Goal: Contribute content

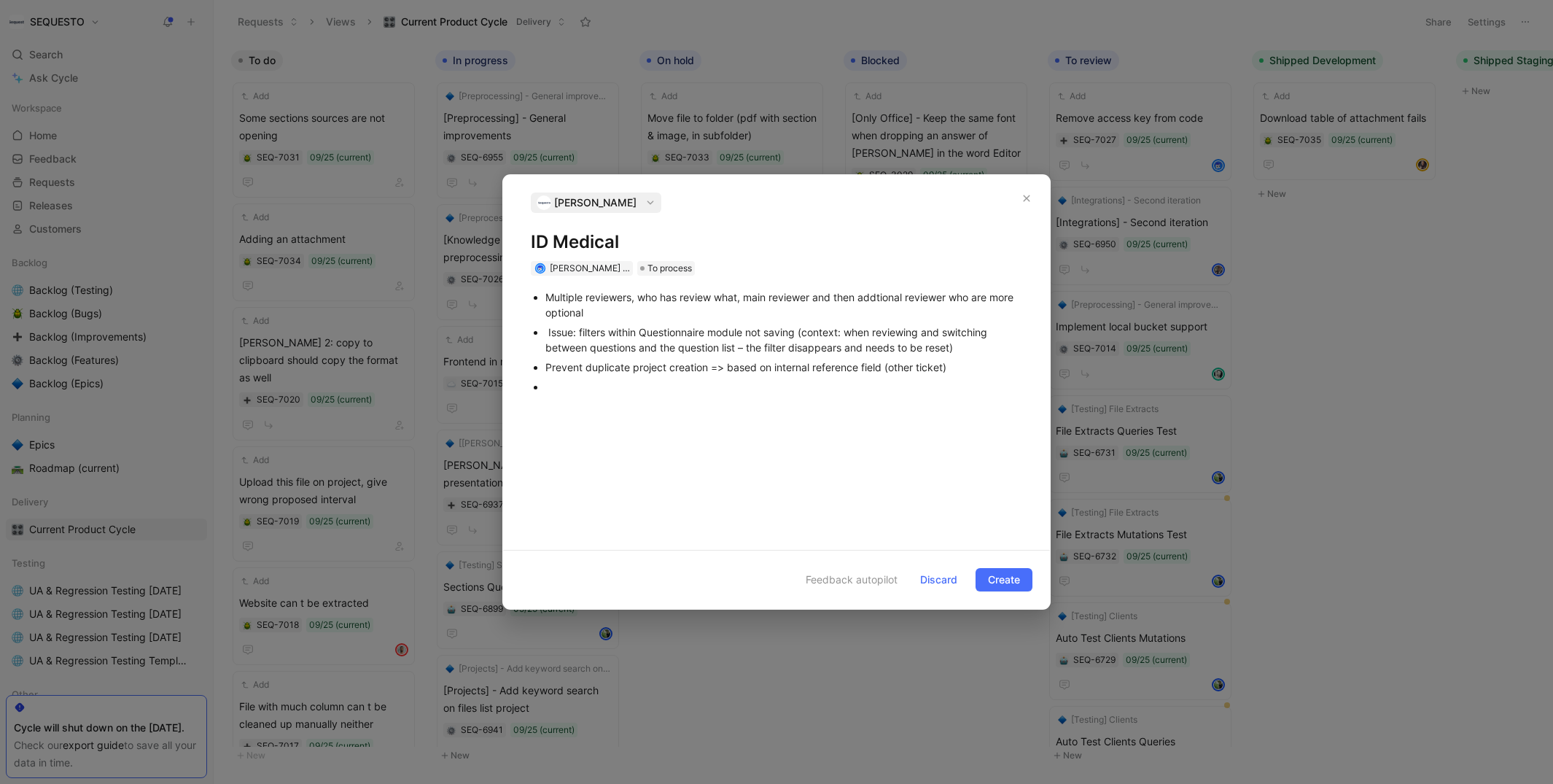
scroll to position [110, 0]
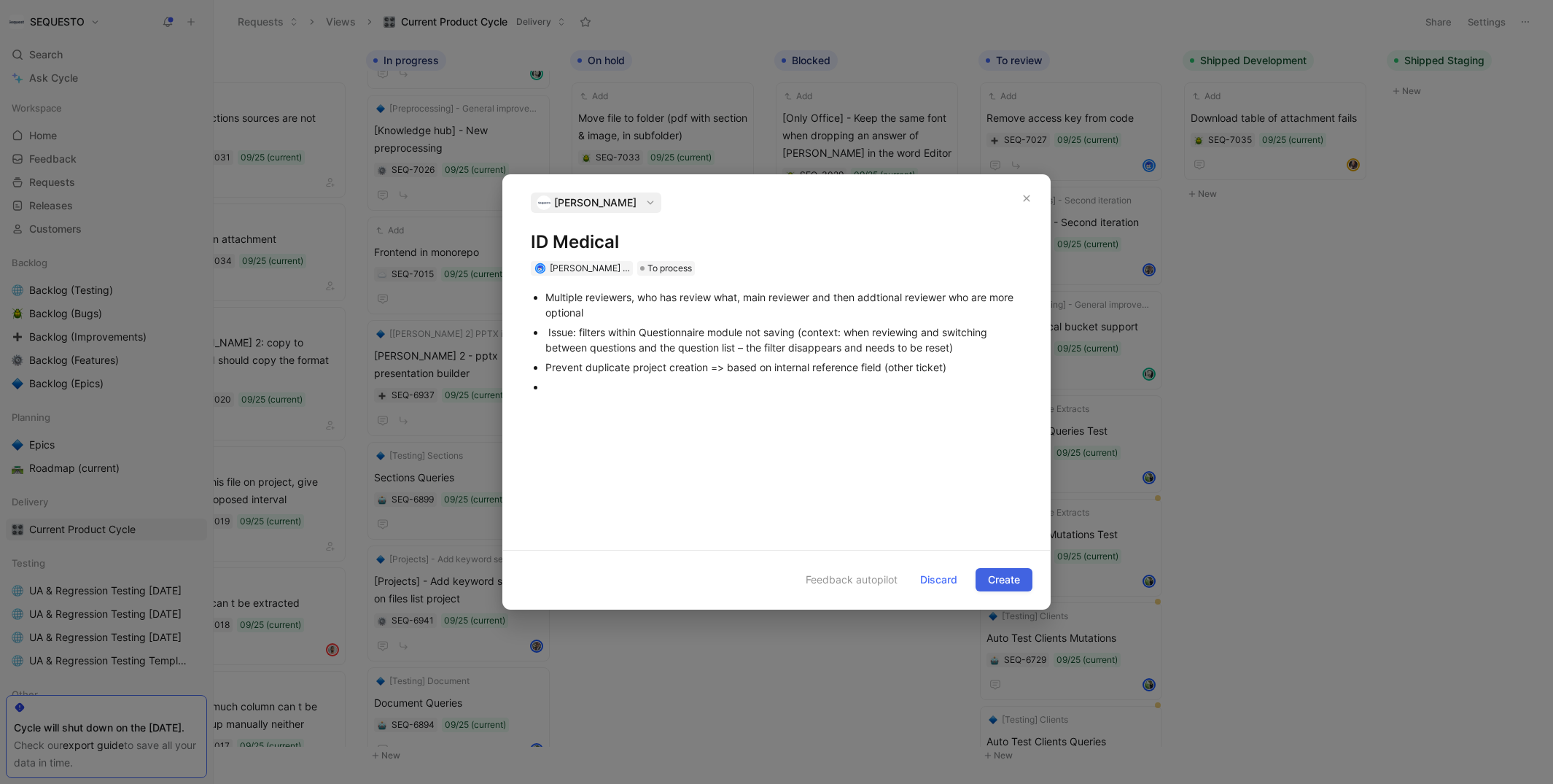
click at [991, 577] on span "Create" at bounding box center [1004, 579] width 32 height 17
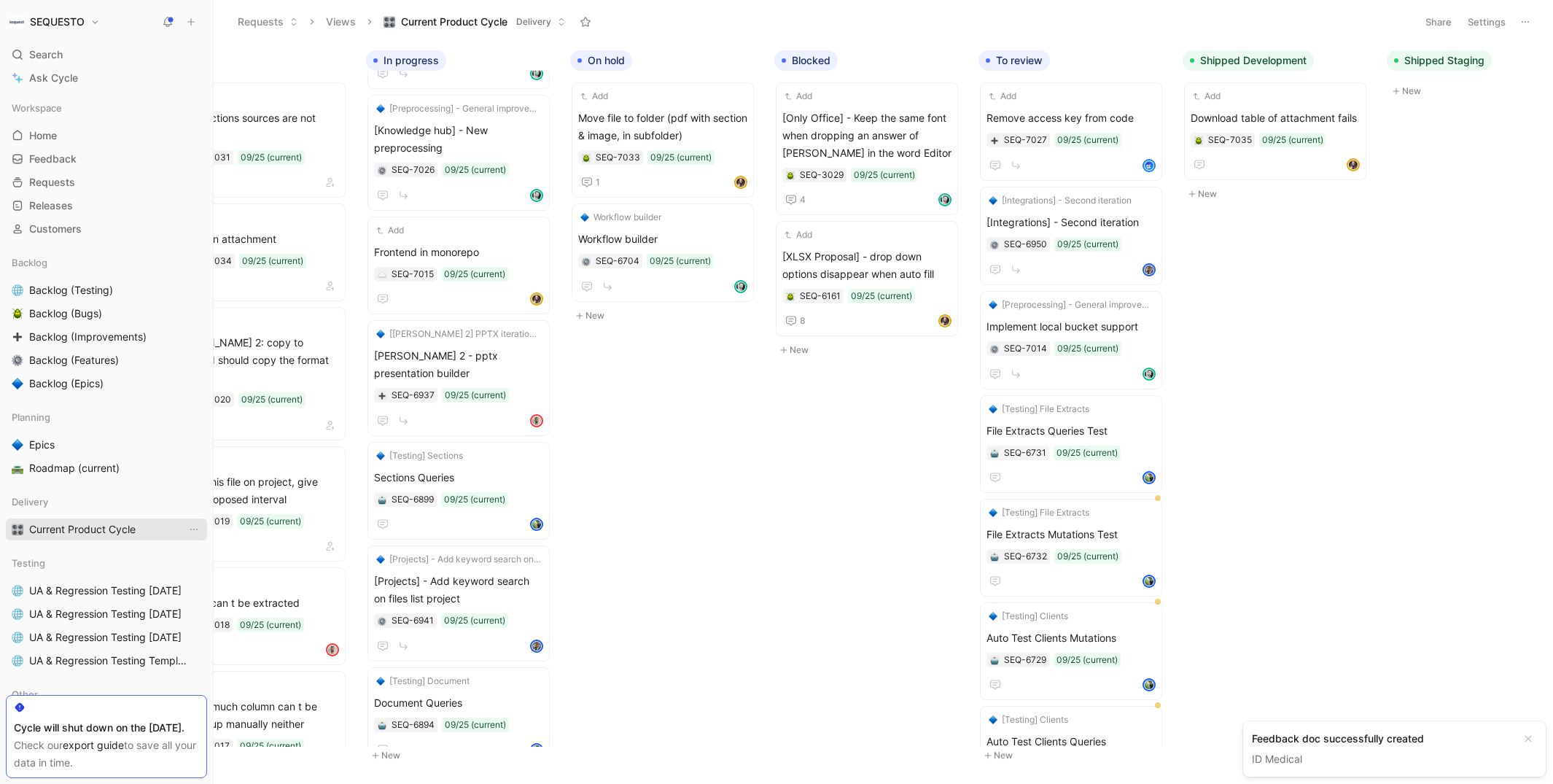
click at [77, 530] on span "Current Product Cycle" at bounding box center [82, 529] width 106 height 15
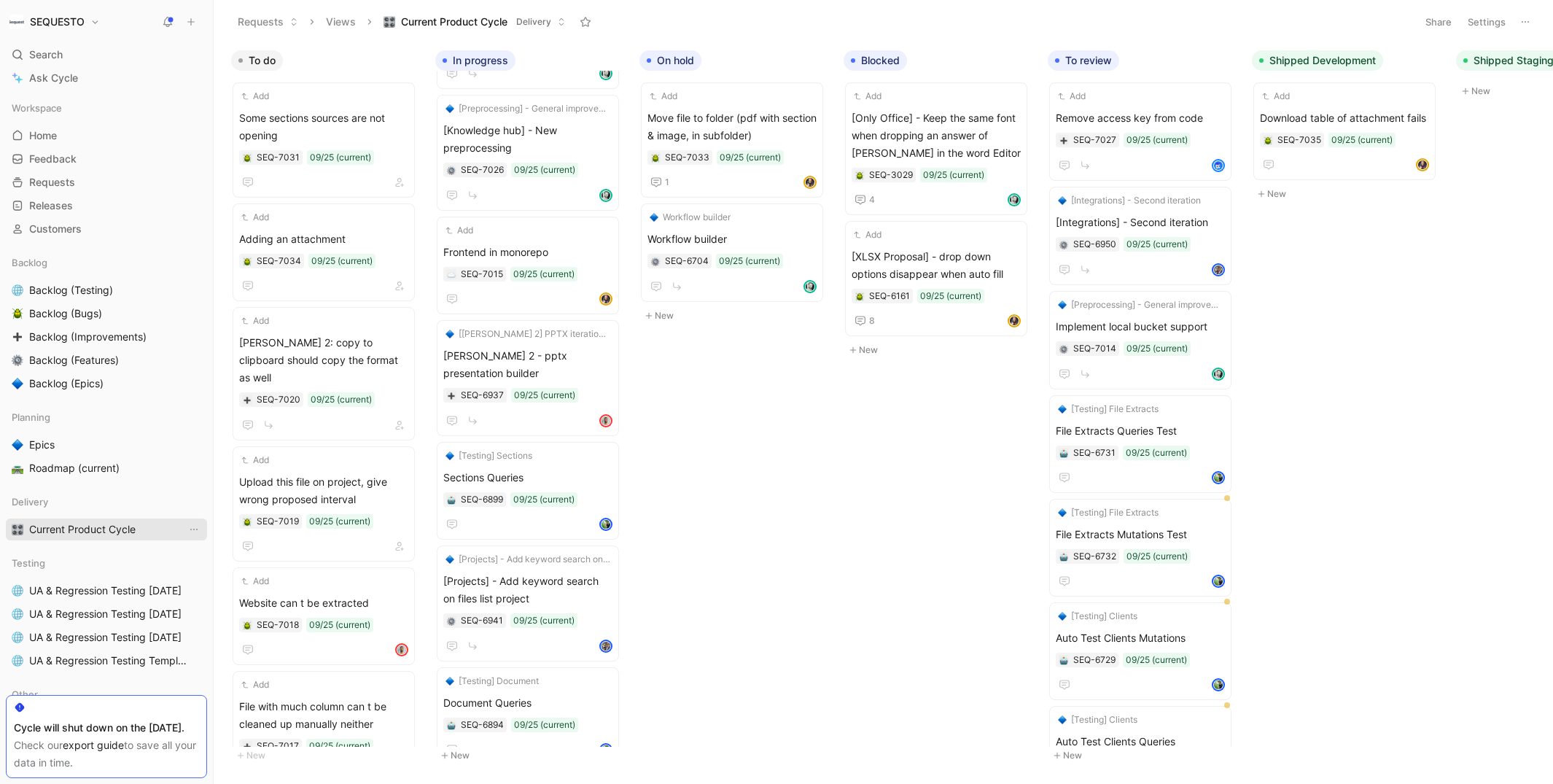
click at [45, 527] on span "Current Product Cycle" at bounding box center [82, 529] width 106 height 15
click at [392, 59] on icon "button" at bounding box center [394, 59] width 8 height 1
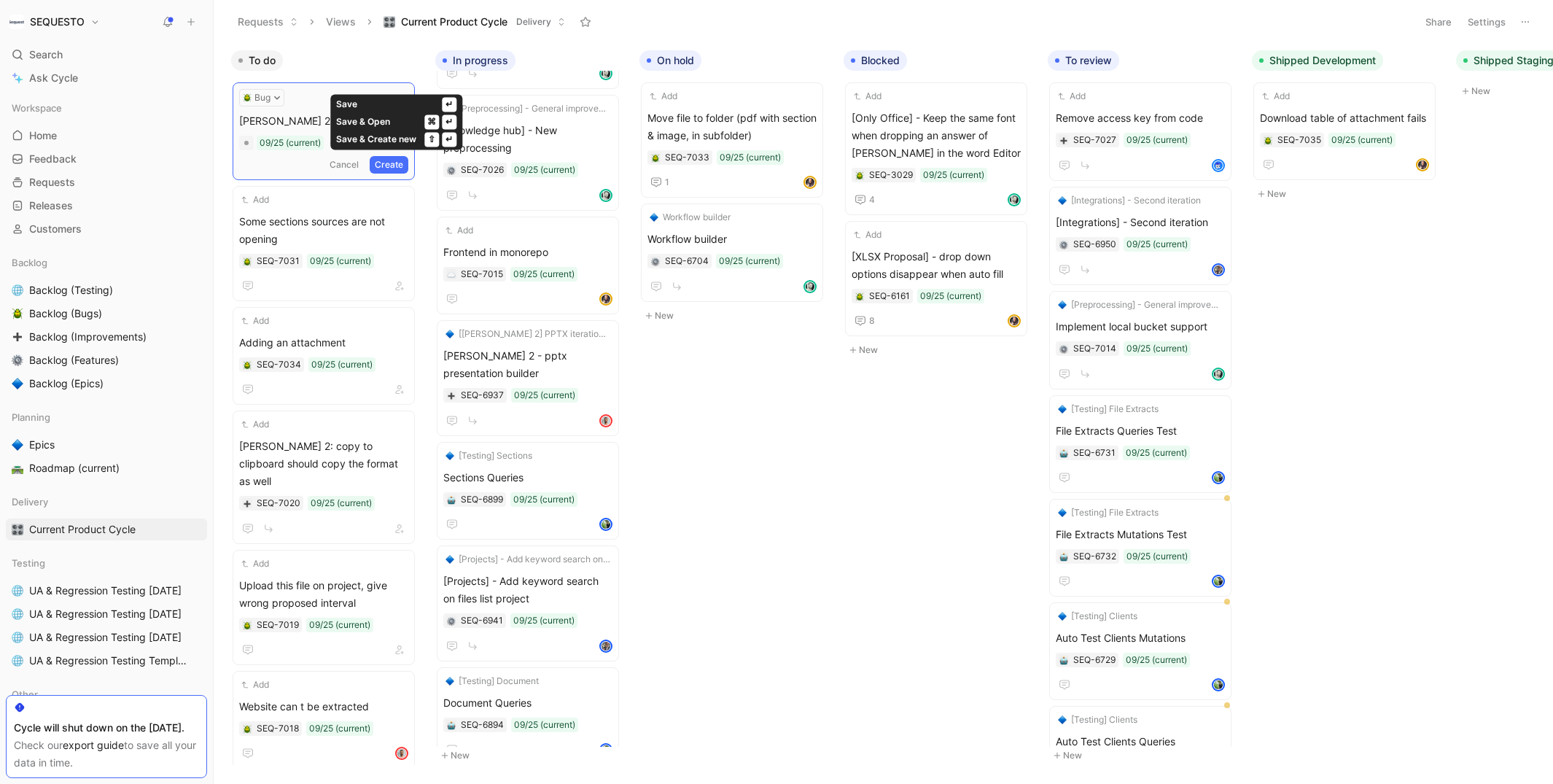
click at [399, 165] on button "Create" at bounding box center [388, 164] width 38 height 17
click at [322, 120] on span "[PERSON_NAME] 2 failing" at bounding box center [324, 118] width 169 height 17
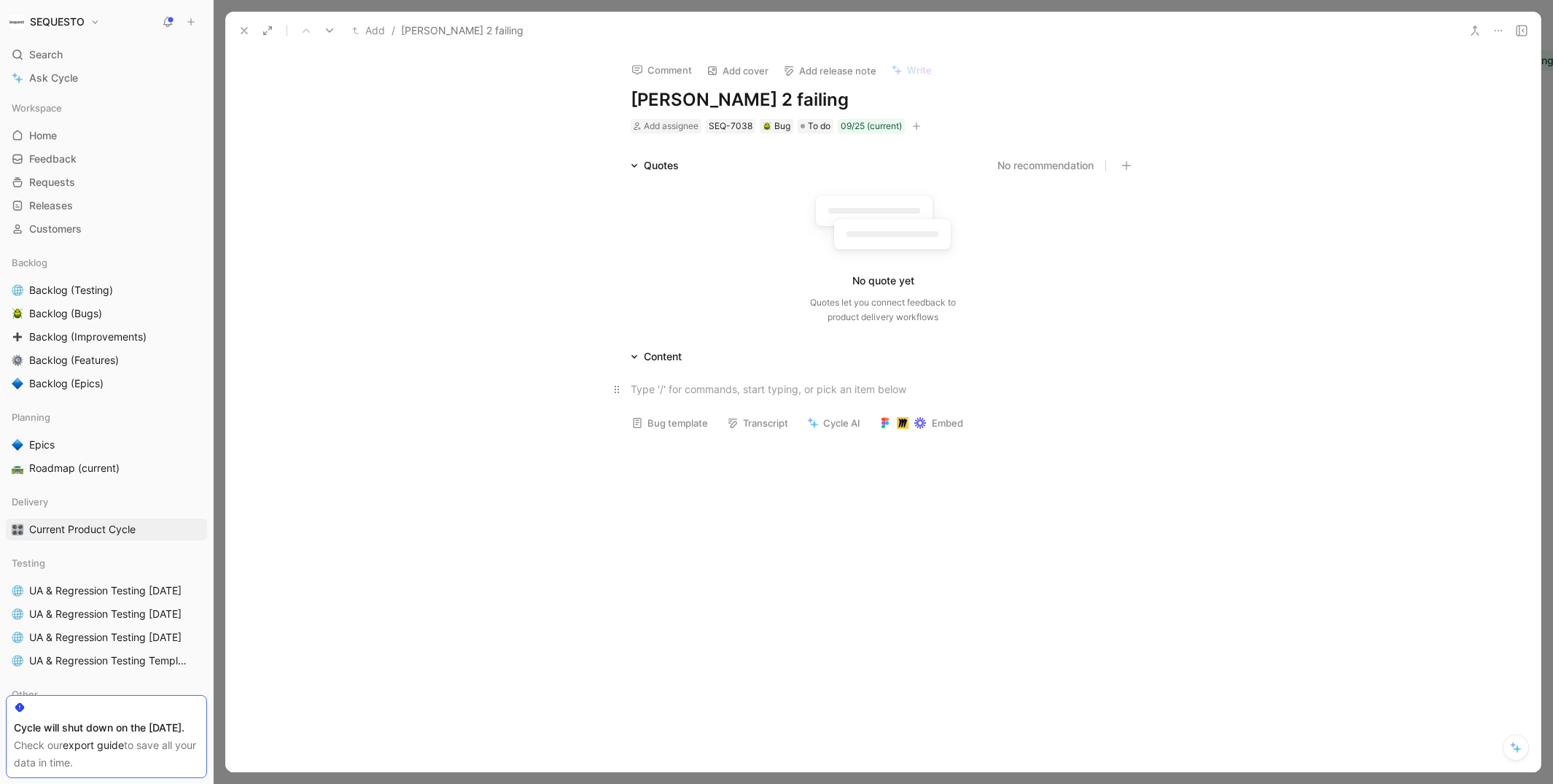
click at [689, 387] on div at bounding box center [883, 389] width 505 height 16
click at [1501, 30] on use at bounding box center [1498, 31] width 7 height 2
click at [702, 358] on div "Content" at bounding box center [883, 356] width 560 height 17
click at [694, 358] on div "Content" at bounding box center [883, 356] width 560 height 17
click at [677, 358] on div "Content" at bounding box center [663, 356] width 38 height 17
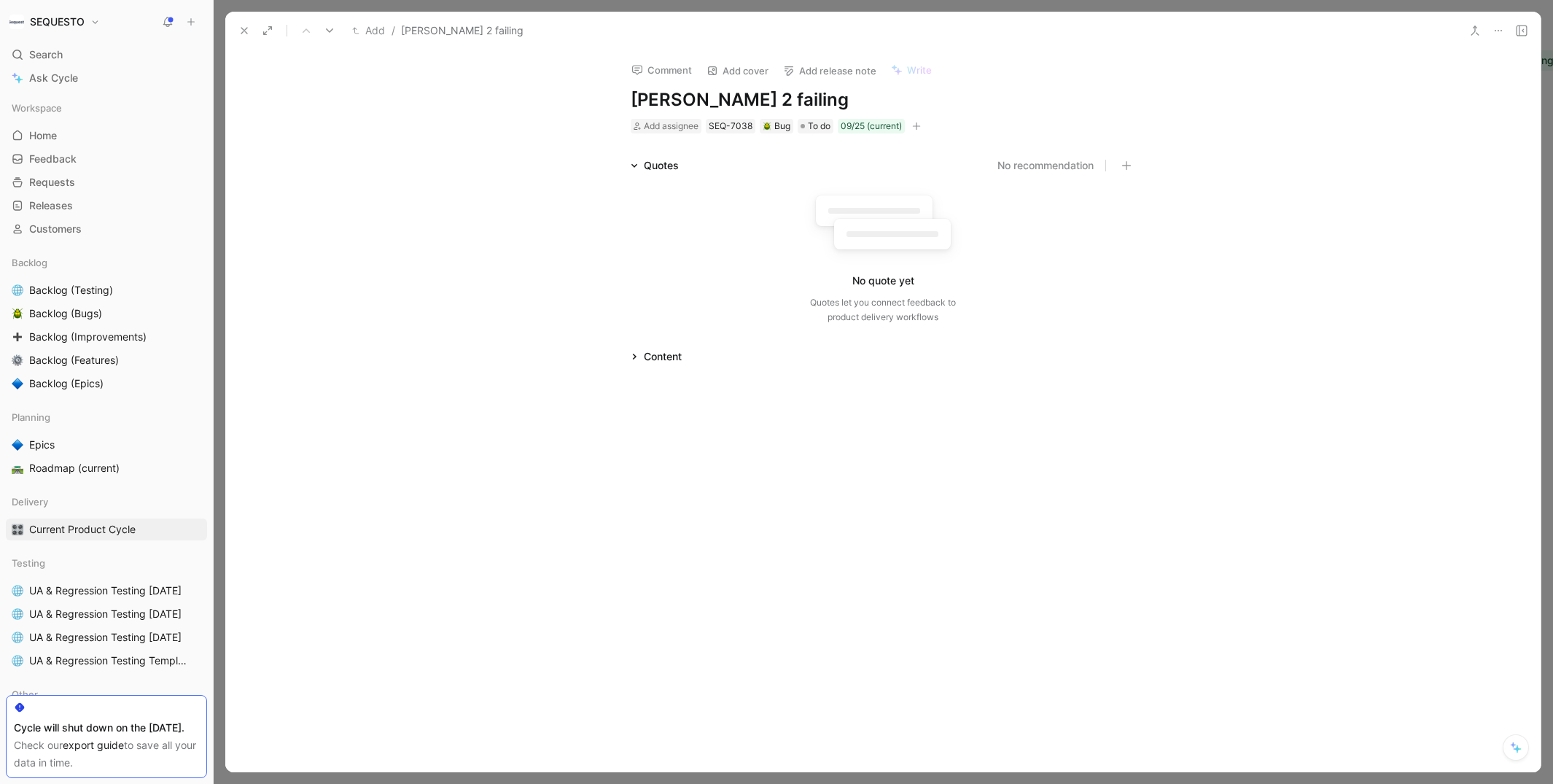
click at [631, 359] on icon at bounding box center [634, 356] width 7 height 7
click at [1496, 25] on icon at bounding box center [1498, 31] width 12 height 12
click at [1431, 128] on div "Delete" at bounding box center [1436, 127] width 133 height 17
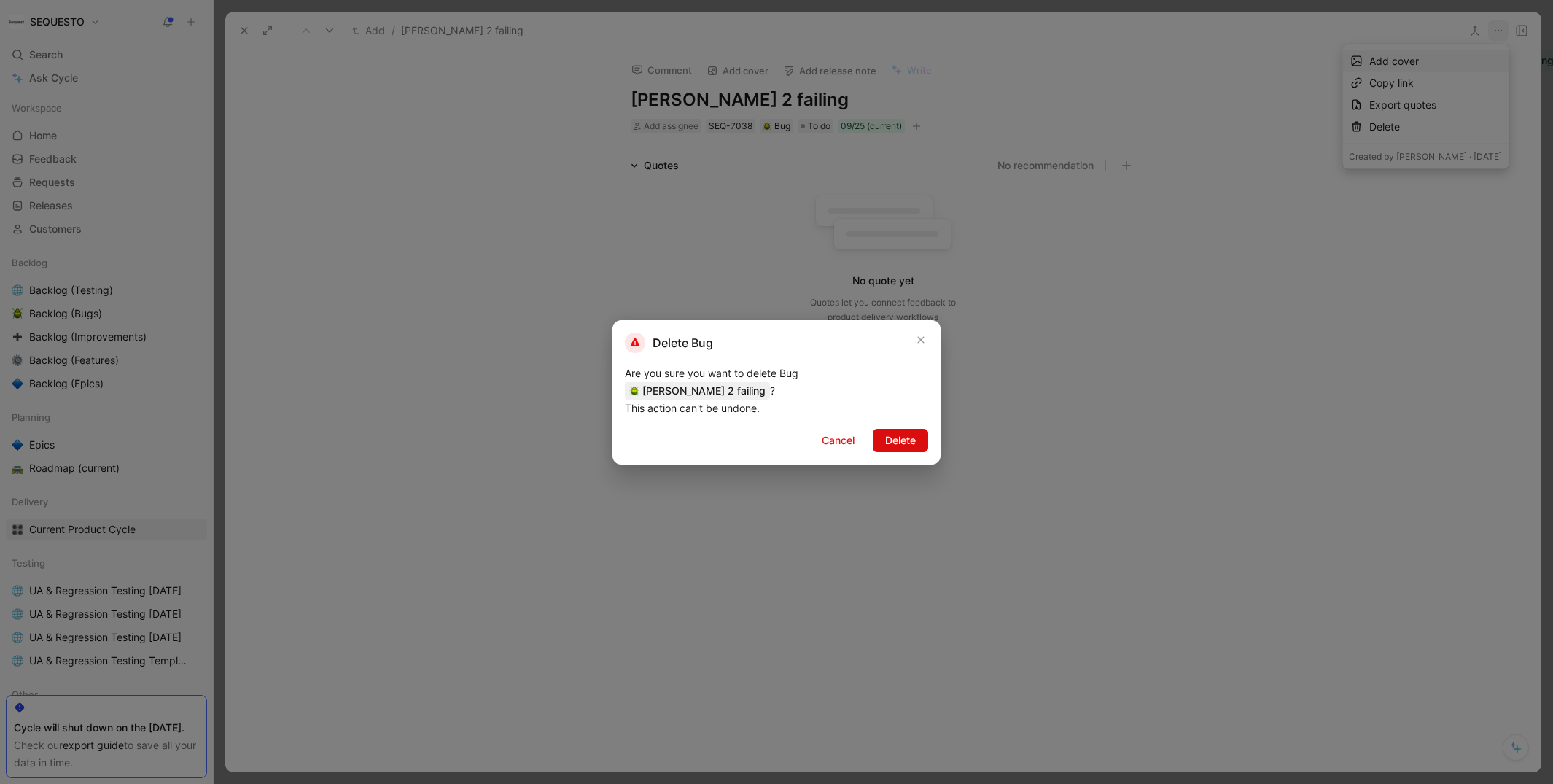
click at [891, 432] on span "Delete" at bounding box center [900, 441] width 31 height 17
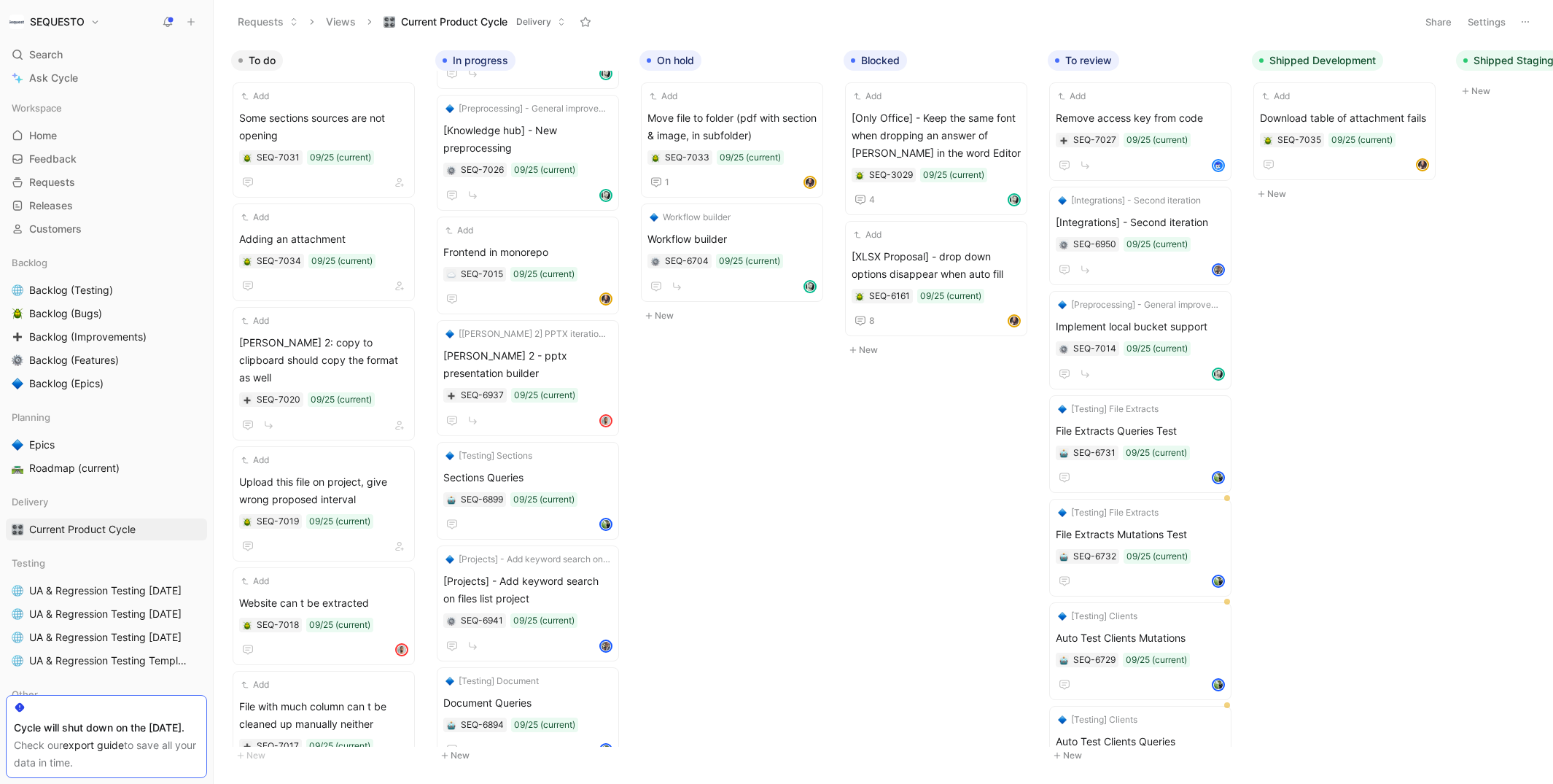
click at [190, 23] on icon at bounding box center [191, 21] width 10 height 10
click at [257, 25] on button "New feedback c" at bounding box center [288, 28] width 156 height 25
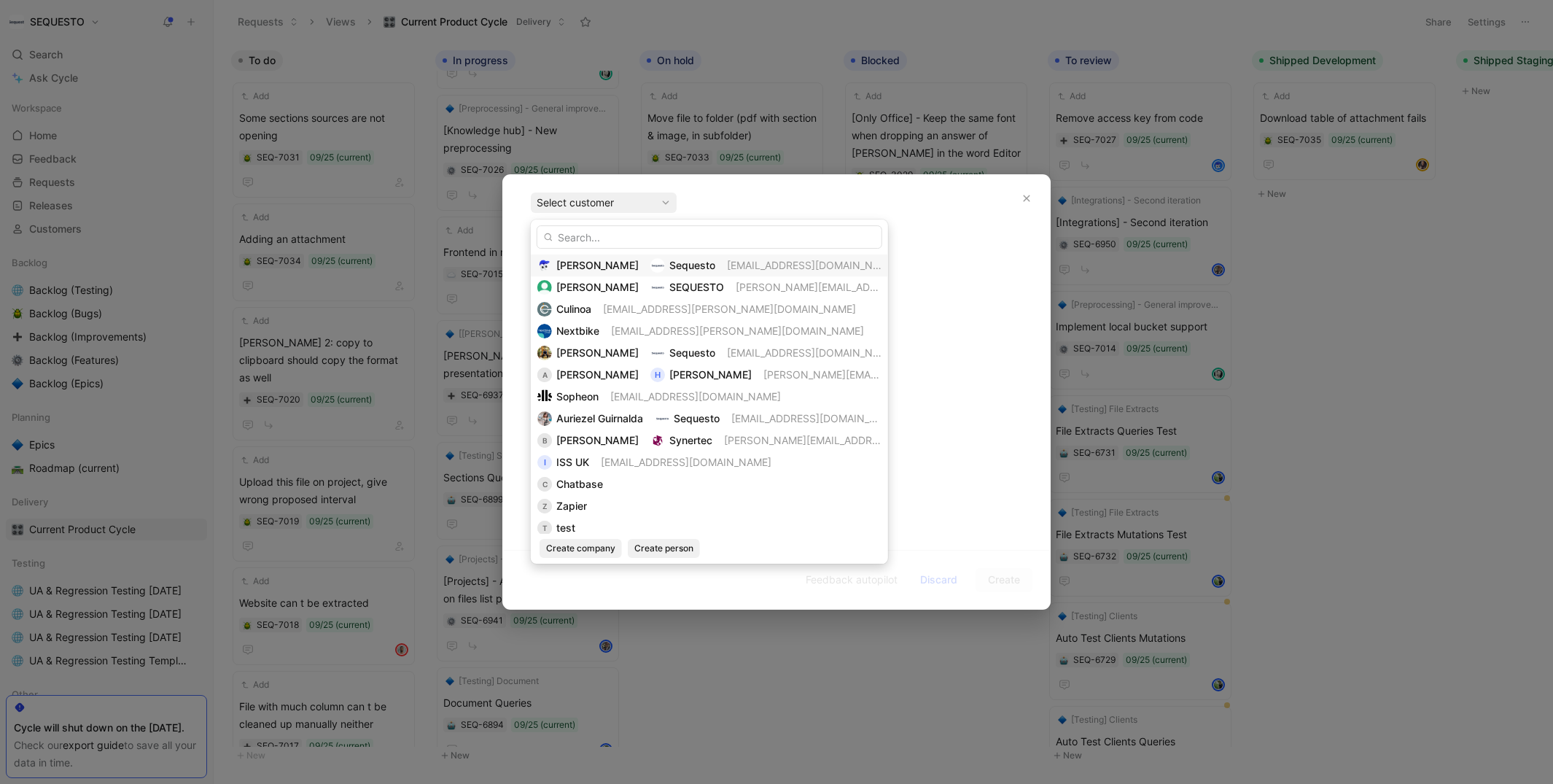
click at [605, 262] on div "Evrardts Sequesto [EMAIL_ADDRESS][DOMAIN_NAME]" at bounding box center [710, 265] width 344 height 17
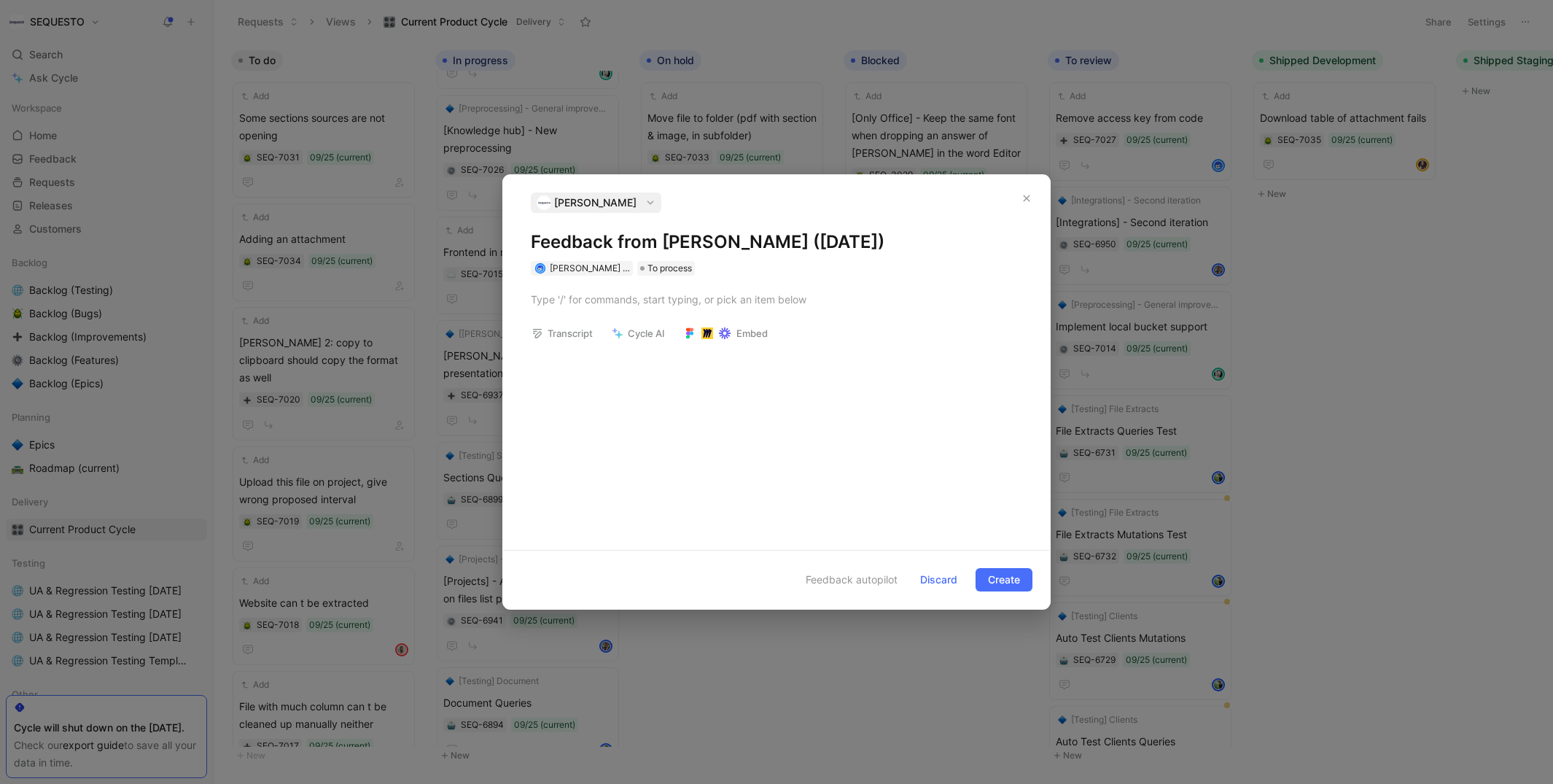
click at [584, 247] on h1 "Feedback from [PERSON_NAME] ([DATE])" at bounding box center [776, 242] width 492 height 23
click at [588, 306] on div at bounding box center [776, 300] width 492 height 16
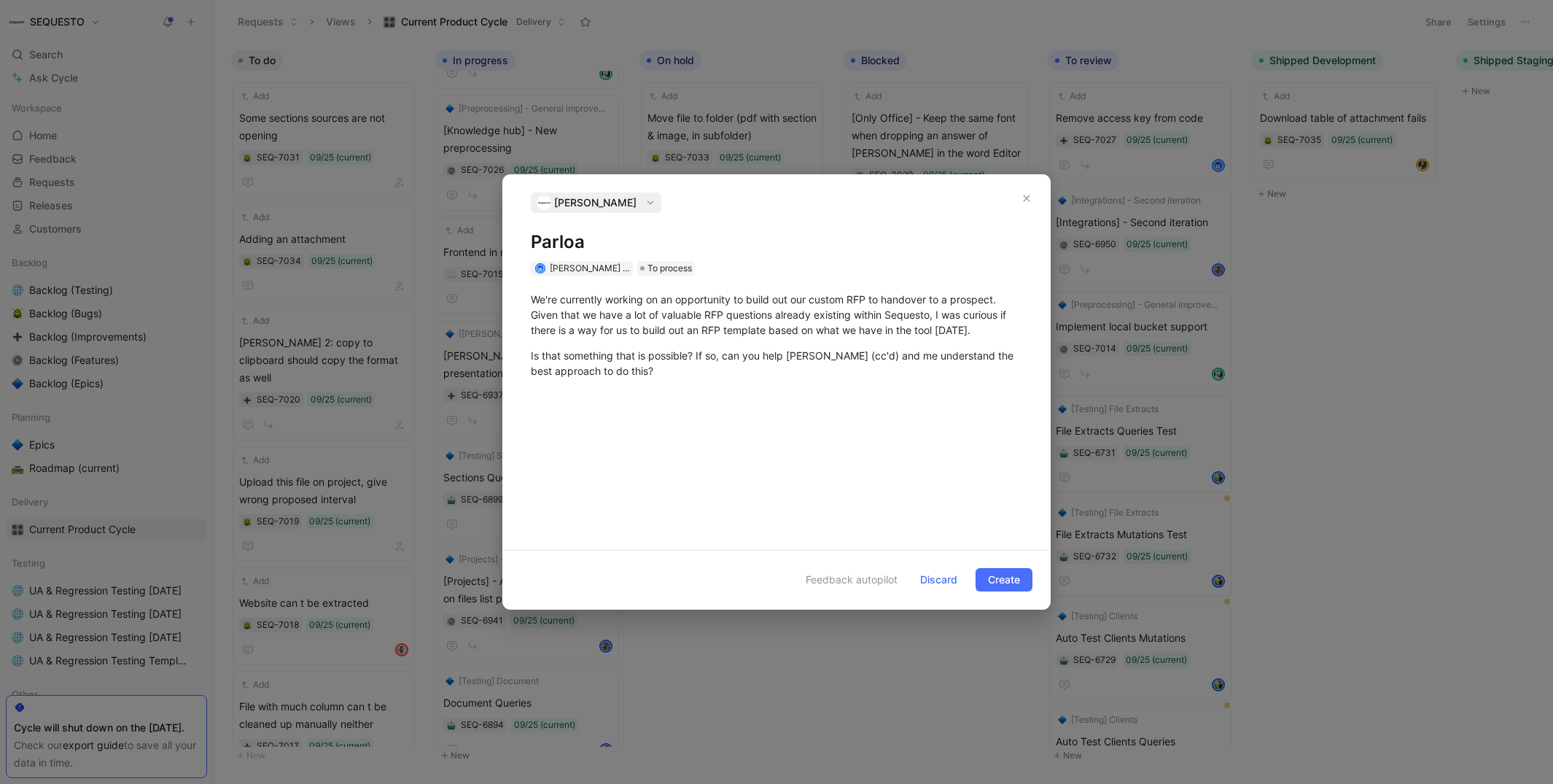
click at [672, 439] on div "We're currently working on an opportunity to build out our custom RFP to handov…" at bounding box center [776, 406] width 547 height 262
click at [1019, 577] on span "Create" at bounding box center [1004, 579] width 32 height 17
